Goal: Register for event/course

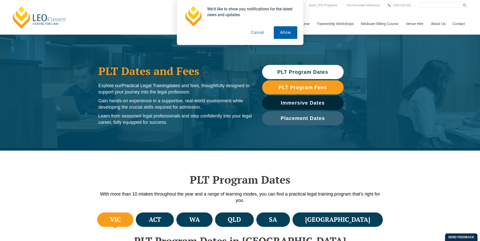
click at [282, 29] on button "Allow" at bounding box center [286, 32] width 24 height 13
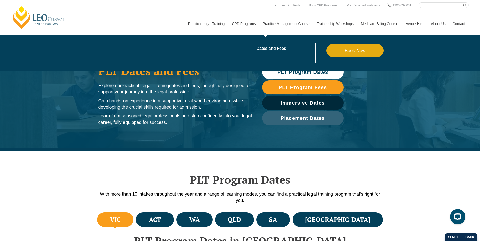
click at [354, 53] on link "Book Now" at bounding box center [354, 50] width 57 height 13
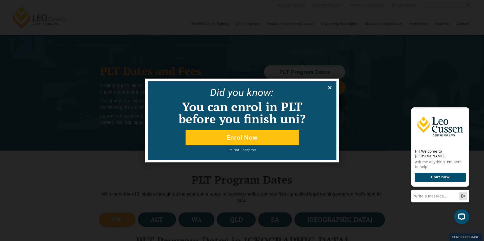
click at [328, 88] on icon at bounding box center [330, 88] width 6 height 6
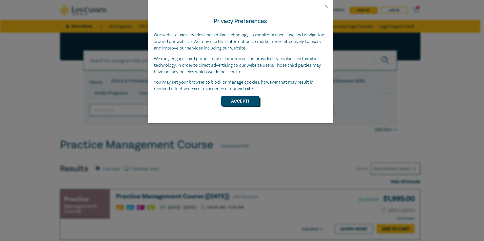
click at [238, 102] on button "Accept!" at bounding box center [240, 101] width 38 height 10
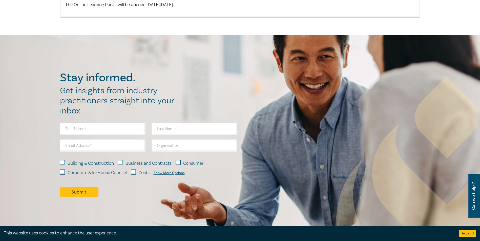
scroll to position [709, 0]
